Goal: Task Accomplishment & Management: Use online tool/utility

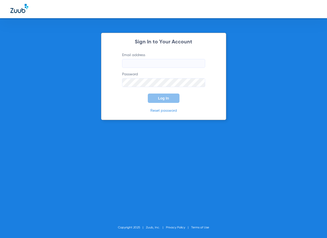
type input "[EMAIL_ADDRESS][DOMAIN_NAME]"
click at [162, 96] on span "Log In" at bounding box center [163, 98] width 11 height 4
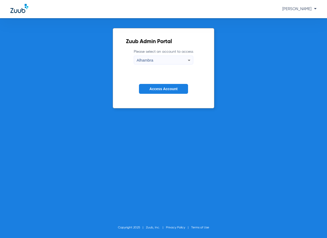
click at [166, 89] on span "Access Account" at bounding box center [164, 89] width 28 height 4
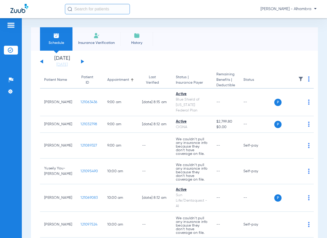
click at [82, 61] on button at bounding box center [82, 62] width 3 height 4
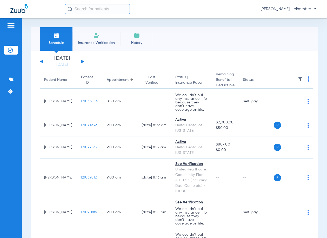
click at [88, 11] on input "text" at bounding box center [97, 9] width 65 height 10
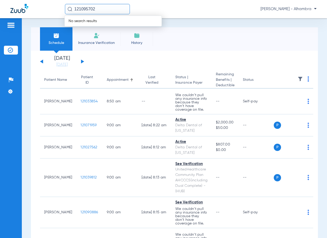
type input "121095702"
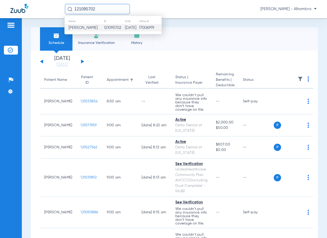
click at [99, 27] on td "[PERSON_NAME]" at bounding box center [84, 27] width 39 height 7
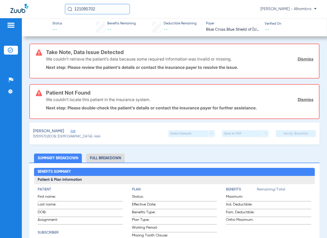
click at [72, 130] on span "Edit" at bounding box center [73, 131] width 5 height 5
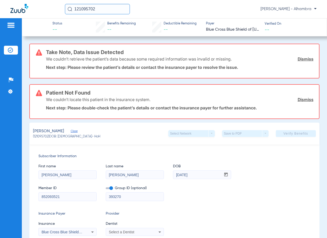
click at [120, 172] on input "[PERSON_NAME]" at bounding box center [135, 175] width 58 height 8
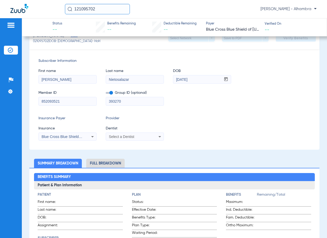
scroll to position [104, 0]
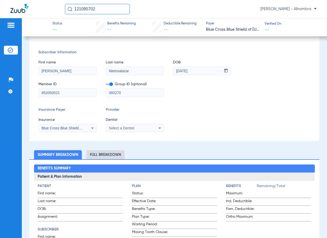
type input "Nietosalazar"
click at [135, 126] on div "Select a Dentist" at bounding box center [130, 128] width 42 height 4
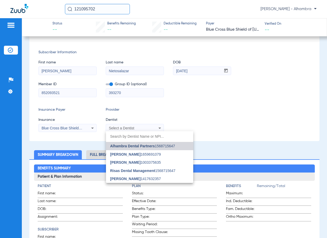
click at [146, 148] on span "Alhambra Dental Partners" at bounding box center [132, 146] width 45 height 4
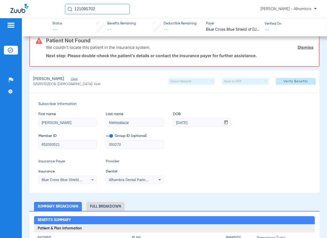
scroll to position [11, 0]
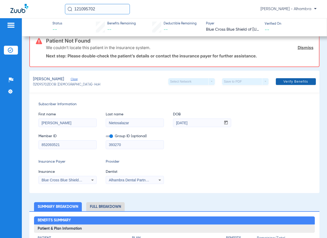
click at [303, 82] on span "Verify Benefits" at bounding box center [296, 82] width 25 height 4
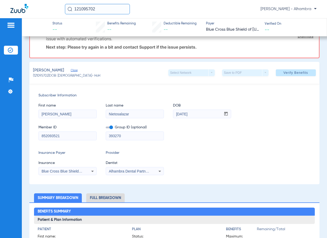
scroll to position [0, 0]
